Goal: Complete application form: Complete application form

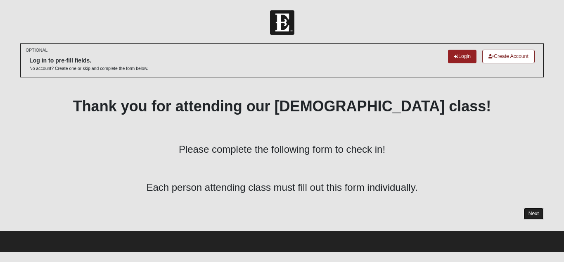
click at [537, 214] on link "Next" at bounding box center [534, 213] width 20 height 12
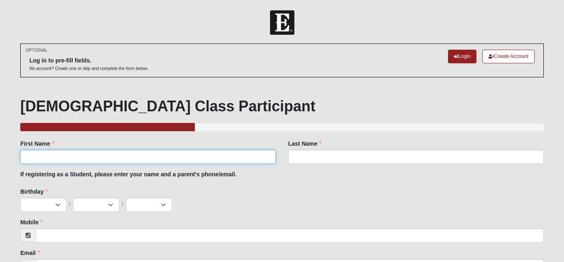
click at [68, 155] on input "First Name" at bounding box center [148, 157] width 256 height 14
type input "[PERSON_NAME]"
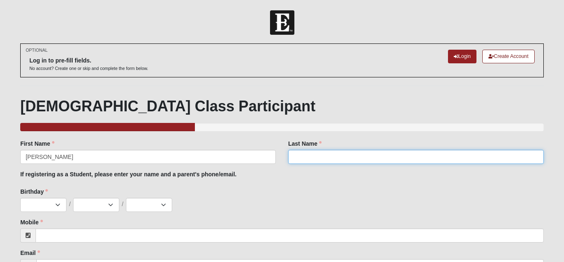
click at [304, 152] on input "Last Name" at bounding box center [416, 157] width 256 height 14
type input "[PERSON_NAME]"
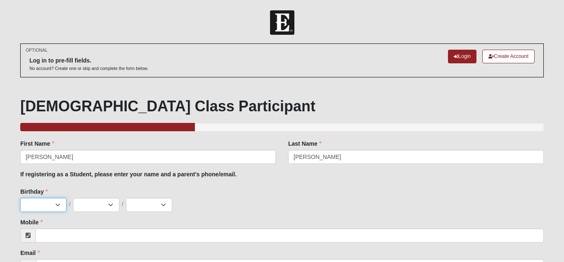
click at [57, 207] on select "Jan Feb Mar Apr May Jun Jul Aug Sep Oct Nov Dec" at bounding box center [43, 205] width 46 height 14
select select "6"
click at [20, 198] on select "Jan Feb Mar Apr May Jun Jul Aug Sep Oct Nov Dec" at bounding box center [43, 205] width 46 height 14
click at [111, 204] on select "1 2 3 4 5 6 7 8 9 10 11 12 13 14 15 16 17 18 19 20 21 22 23 24 25 26 27 28 29 3…" at bounding box center [96, 205] width 46 height 14
select select "24"
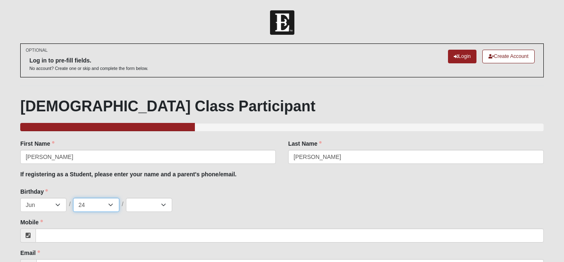
click at [73, 198] on select "1 2 3 4 5 6 7 8 9 10 11 12 13 14 15 16 17 18 19 20 21 22 23 24 25 26 27 28 29 3…" at bounding box center [96, 205] width 46 height 14
click at [162, 205] on select "2025 2024 2023 2022 2021 2020 2019 2018 2017 2016 2015 2014 2013 2012 2011 2010…" at bounding box center [149, 205] width 46 height 14
select select "1997"
click at [126, 198] on select "2025 2024 2023 2022 2021 2020 2019 2018 2017 2016 2015 2014 2013 2012 2011 2010…" at bounding box center [149, 205] width 46 height 14
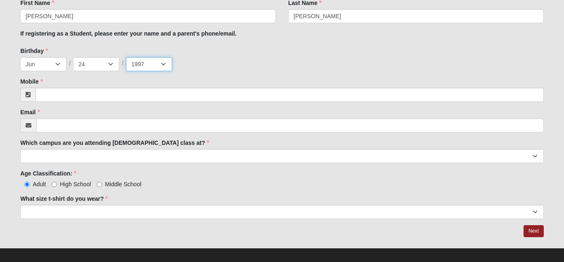
scroll to position [140, 0]
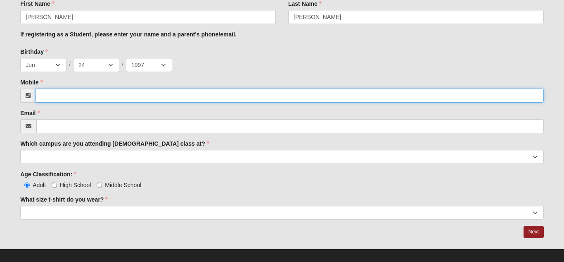
click at [62, 97] on input "Mobile" at bounding box center [290, 95] width 509 height 14
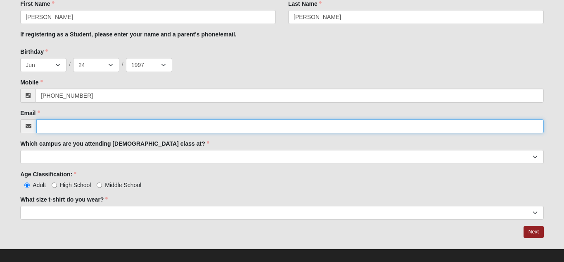
type input "[PHONE_NUMBER]"
click at [57, 125] on input "Email" at bounding box center [290, 126] width 508 height 14
type input "[EMAIL_ADDRESS][DOMAIN_NAME]"
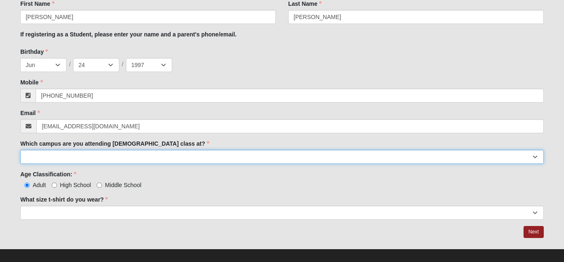
click at [538, 156] on select "Arlington Baymeadows Eleven22 Online [PERSON_NAME][GEOGRAPHIC_DATA] Jesup [GEOG…" at bounding box center [282, 157] width 524 height 14
select select "2"
click at [20, 150] on select "Arlington Baymeadows Eleven22 Online [PERSON_NAME][GEOGRAPHIC_DATA] Jesup [GEOG…" at bounding box center [282, 157] width 524 height 14
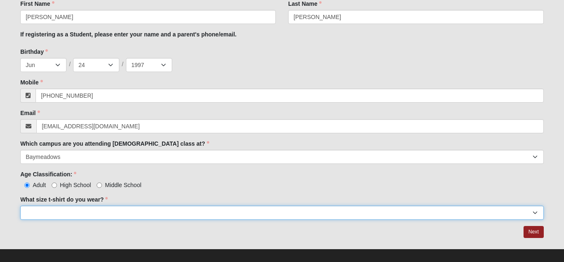
click at [78, 213] on select "Small Medium Large XL 2XL 3XL" at bounding box center [282, 212] width 524 height 14
select select "Medium"
click at [20, 205] on select "Small Medium Large XL 2XL 3XL" at bounding box center [282, 212] width 524 height 14
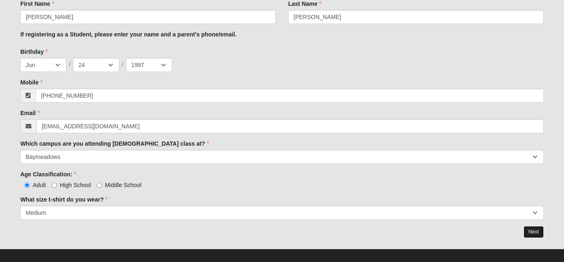
click at [533, 233] on link "Next" at bounding box center [534, 232] width 20 height 12
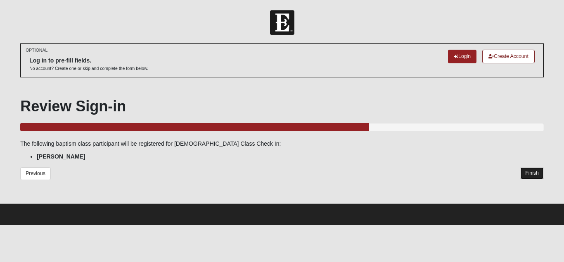
click at [528, 176] on link "Finish" at bounding box center [533, 173] width 24 height 12
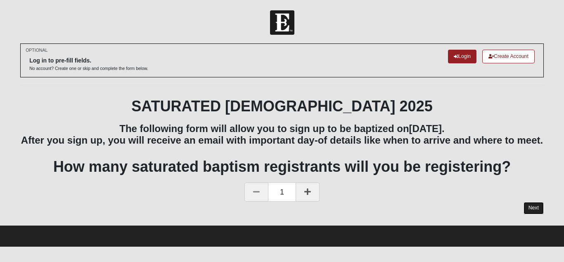
click at [529, 214] on link "Next" at bounding box center [534, 208] width 20 height 12
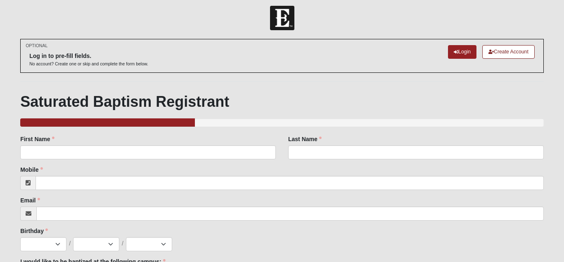
scroll to position [41, 0]
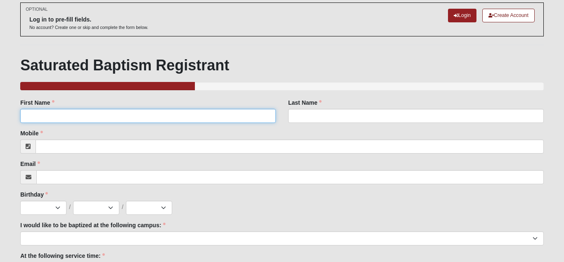
click at [70, 119] on input "First Name" at bounding box center [148, 116] width 256 height 14
type input "[PERSON_NAME]"
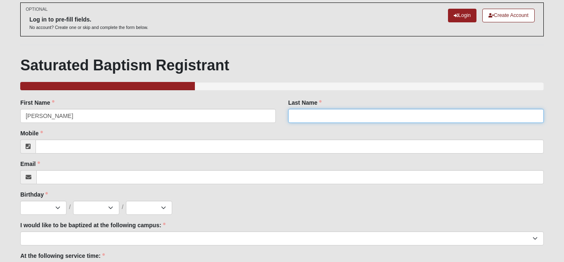
click at [311, 110] on input "Last Name" at bounding box center [416, 116] width 256 height 14
type input "[PERSON_NAME]"
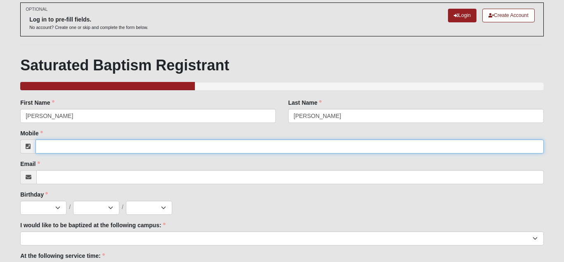
click at [73, 144] on input "Mobile" at bounding box center [290, 146] width 509 height 14
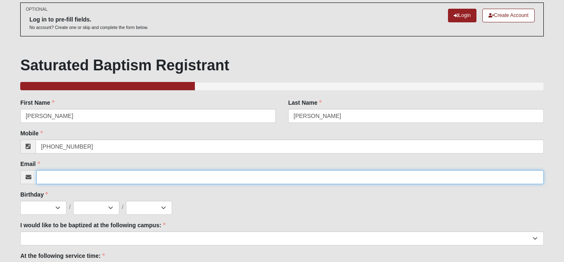
type input "[PHONE_NUMBER]"
click at [56, 174] on input "Email" at bounding box center [290, 177] width 508 height 14
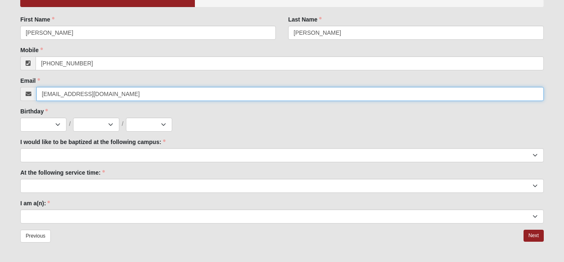
scroll to position [127, 0]
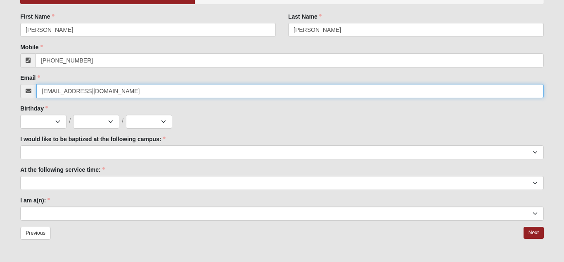
type input "[EMAIL_ADDRESS][DOMAIN_NAME]"
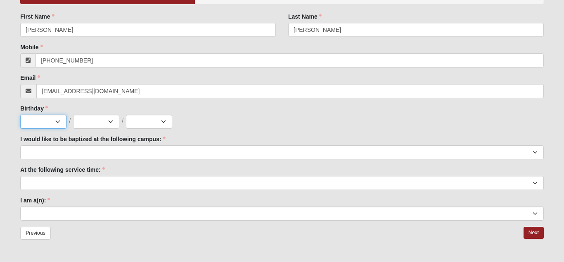
click at [59, 124] on select "Jan Feb Mar Apr May Jun Jul Aug Sep Oct Nov Dec" at bounding box center [43, 121] width 46 height 14
select select "6"
click at [20, 114] on select "Jan Feb Mar Apr May Jun Jul Aug Sep Oct Nov Dec" at bounding box center [43, 121] width 46 height 14
click at [106, 122] on select "1 2 3 4 5 6 7 8 9 10 11 12 13 14 15 16 17 18 19 20 21 22 23 24 25 26 27 28 29 3…" at bounding box center [96, 121] width 46 height 14
select select "24"
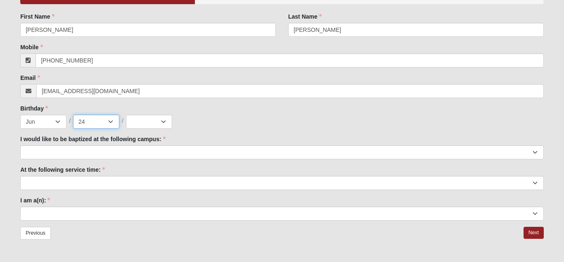
click at [73, 114] on select "1 2 3 4 5 6 7 8 9 10 11 12 13 14 15 16 17 18 19 20 21 22 23 24 25 26 27 28 29 3…" at bounding box center [96, 121] width 46 height 14
click at [162, 121] on select "2025 2024 2023 2022 2021 2020 2019 2018 2017 2016 2015 2014 2013 2012 2011 2010…" at bounding box center [149, 121] width 46 height 14
select select "1997"
click at [126, 114] on select "2025 2024 2023 2022 2021 2020 2019 2018 2017 2016 2015 2014 2013 2012 2011 2010…" at bounding box center [149, 121] width 46 height 14
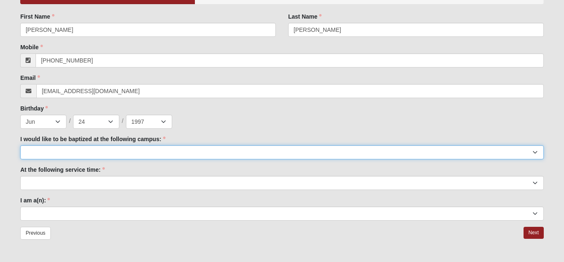
click at [533, 154] on select "Arlington Baymeadows Fleming Island Jesup Mandarin North Jax Orange Park Palatk…" at bounding box center [282, 152] width 524 height 14
select select "2"
click at [20, 145] on select "Arlington Baymeadows Fleming Island Jesup Mandarin North Jax Orange Park Palatk…" at bounding box center [282, 152] width 524 height 14
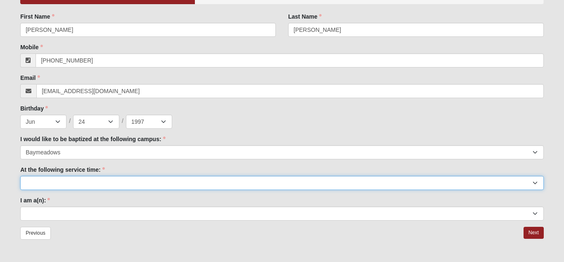
click at [114, 181] on select "9:00am 11:22am 4:22pm (San Pablo and Fleming Island Only)" at bounding box center [282, 183] width 524 height 14
select select "9:00am"
click at [20, 176] on select "9:00am 11:22am 4:22pm (San Pablo and Fleming Island Only)" at bounding box center [282, 183] width 524 height 14
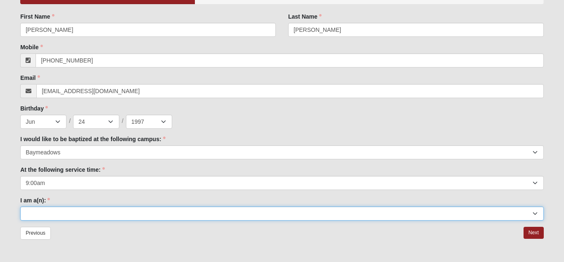
click at [47, 213] on select "Adult (25+) Young Adult (18-25) High School Student (8-12th Grade) Middle Schoo…" at bounding box center [282, 213] width 524 height 14
select select "Adult (25+)"
click at [20, 206] on select "Adult (25+) Young Adult (18-25) High School Student (8-12th Grade) Middle Schoo…" at bounding box center [282, 213] width 524 height 14
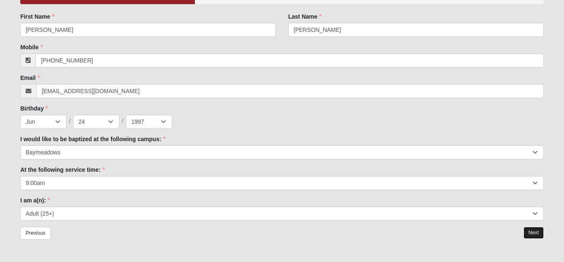
click at [534, 234] on link "Next" at bounding box center [534, 232] width 20 height 12
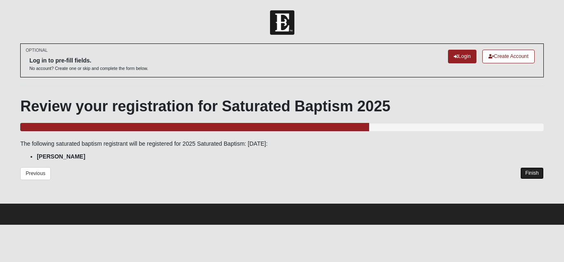
click at [530, 178] on link "Finish" at bounding box center [533, 173] width 24 height 12
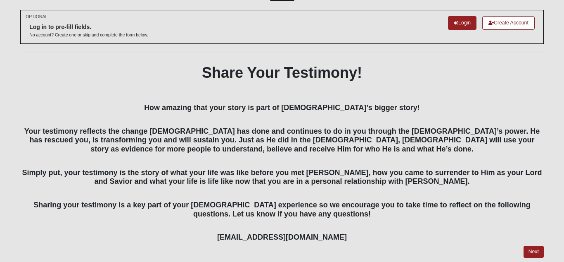
scroll to position [62, 0]
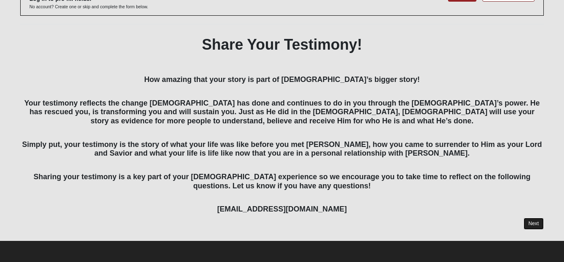
click at [527, 224] on link "Next" at bounding box center [534, 223] width 20 height 12
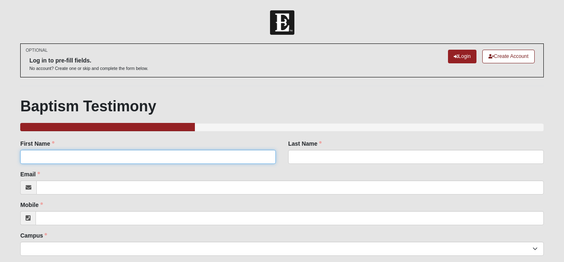
click at [58, 159] on input "First Name" at bounding box center [148, 157] width 256 height 14
type input "[PERSON_NAME]"
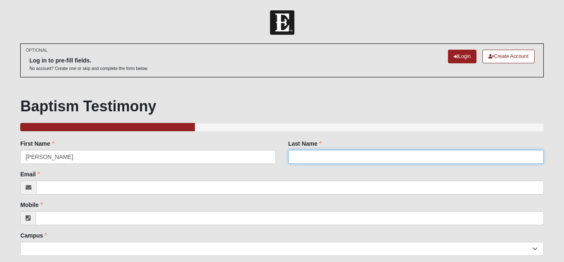
click at [327, 152] on input "Last Name" at bounding box center [416, 157] width 256 height 14
type input "[PERSON_NAME]"
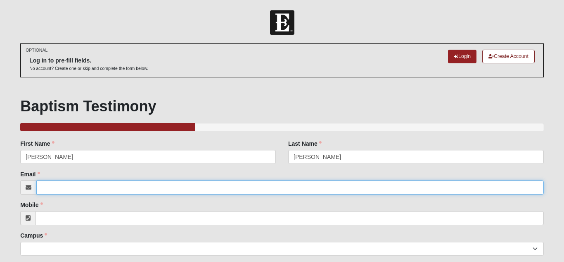
click at [60, 185] on input "Email" at bounding box center [290, 187] width 508 height 14
type input "[EMAIL_ADDRESS][DOMAIN_NAME]"
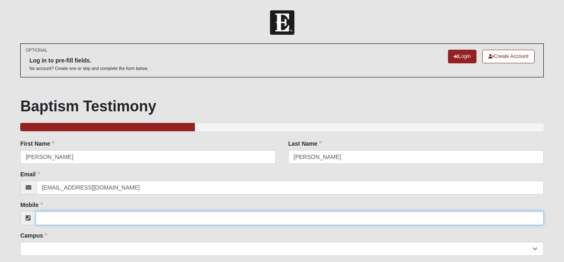
click at [68, 219] on input "Mobile" at bounding box center [290, 218] width 509 height 14
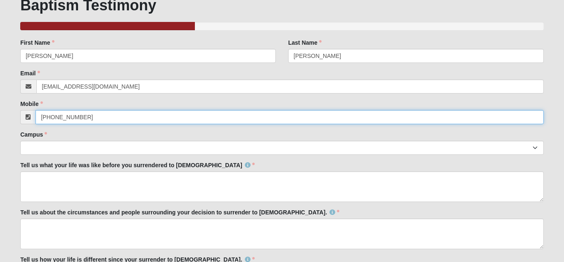
scroll to position [111, 0]
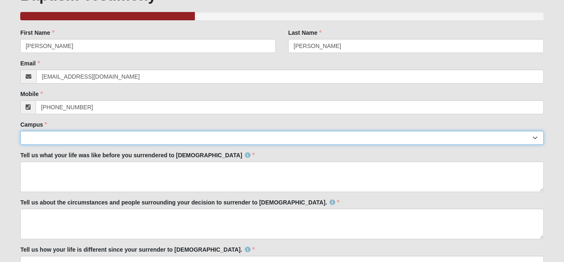
type input "[PHONE_NUMBER]"
click at [535, 138] on select "Arlington Baymeadows Eleven22 Online [PERSON_NAME][GEOGRAPHIC_DATA] Jesup [GEOG…" at bounding box center [282, 138] width 524 height 14
select select "2"
click at [20, 131] on select "Arlington Baymeadows Eleven22 Online [PERSON_NAME][GEOGRAPHIC_DATA] Jesup [GEOG…" at bounding box center [282, 138] width 524 height 14
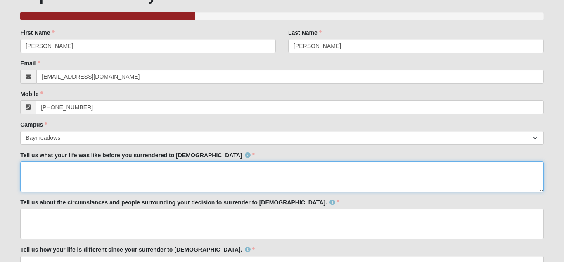
click at [105, 173] on textarea "Tell us what your life was like before you surrendered to [DEMOGRAPHIC_DATA]" at bounding box center [282, 176] width 524 height 31
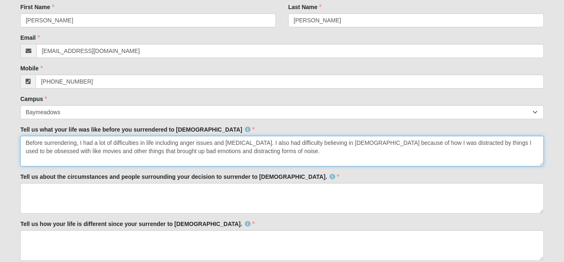
scroll to position [171, 0]
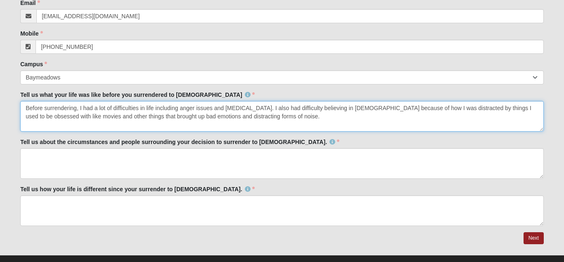
type textarea "Before surrendering, I had a lot of difficulties in life including anger issues…"
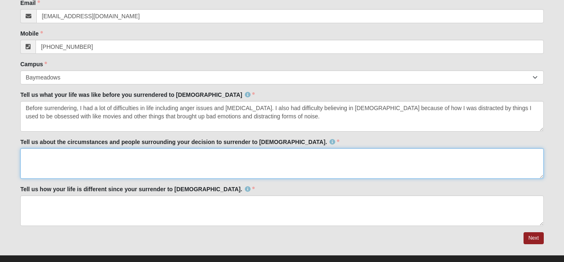
click at [55, 157] on textarea "Tell us about the circumstances and people surrounding your decision to surrend…" at bounding box center [282, 163] width 524 height 31
type textarea "B"
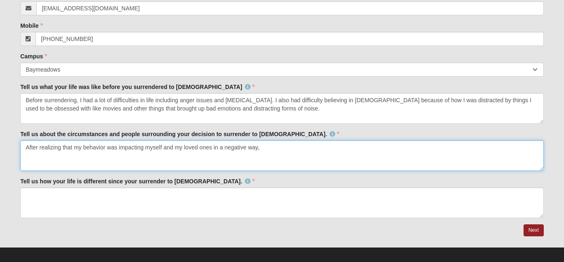
scroll to position [186, 0]
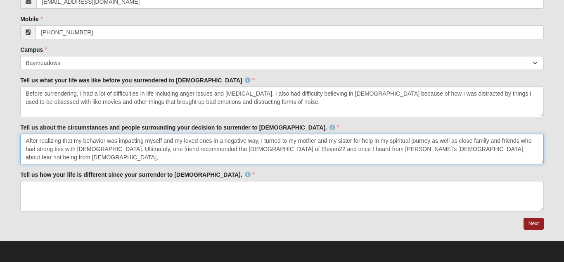
type textarea "After realizing that my behavior was impacting myself and my loved ones in a ne…"
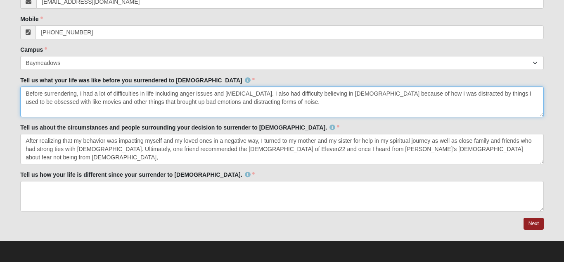
click at [259, 103] on textarea "Before surrendering, I had a lot of difficulties in life including anger issues…" at bounding box center [282, 101] width 524 height 31
click at [178, 102] on textarea "Before surrendering, I had a lot of difficulties in life including anger issues…" at bounding box center [282, 101] width 524 height 31
click at [37, 103] on textarea "Before surrendering, I had a lot of difficulties in life including anger issues…" at bounding box center [282, 101] width 524 height 31
click at [73, 102] on textarea "Before surrendering, I had a lot of difficulties in life including anger issues…" at bounding box center [282, 101] width 524 height 31
type textarea "Before surrendering, I had a lot of difficulties in life including anger issues…"
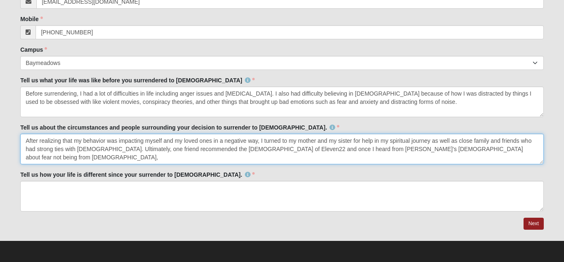
click at [448, 148] on textarea "After realizing that my behavior was impacting myself and my loved ones in a ne…" at bounding box center [282, 148] width 524 height 31
type textarea "After realizing that my behavior was impacting myself and my loved ones in a ne…"
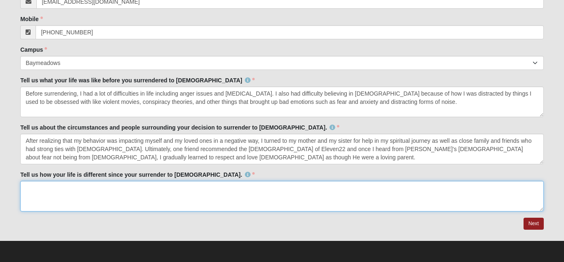
click at [77, 194] on textarea "Tell us how your life is different since your surrender to [DEMOGRAPHIC_DATA]." at bounding box center [282, 196] width 524 height 31
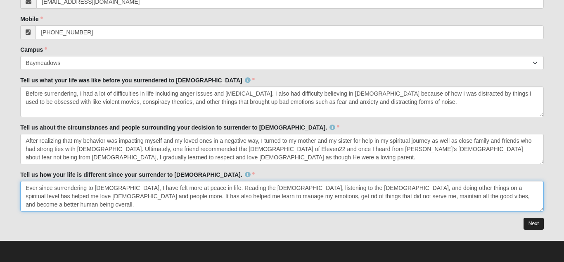
type textarea "Ever since surrendering to [DEMOGRAPHIC_DATA], I have felt more at peace in lif…"
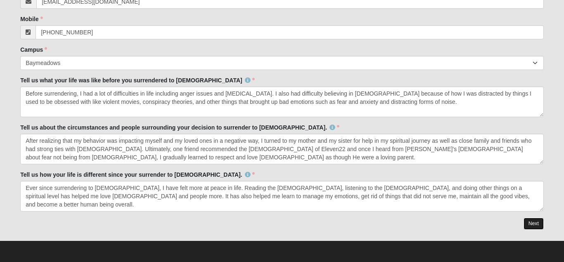
click at [535, 228] on link "Next" at bounding box center [534, 223] width 20 height 12
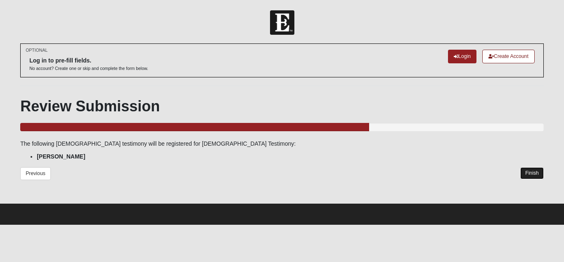
click at [531, 176] on link "Finish" at bounding box center [533, 173] width 24 height 12
